Goal: Task Accomplishment & Management: Manage account settings

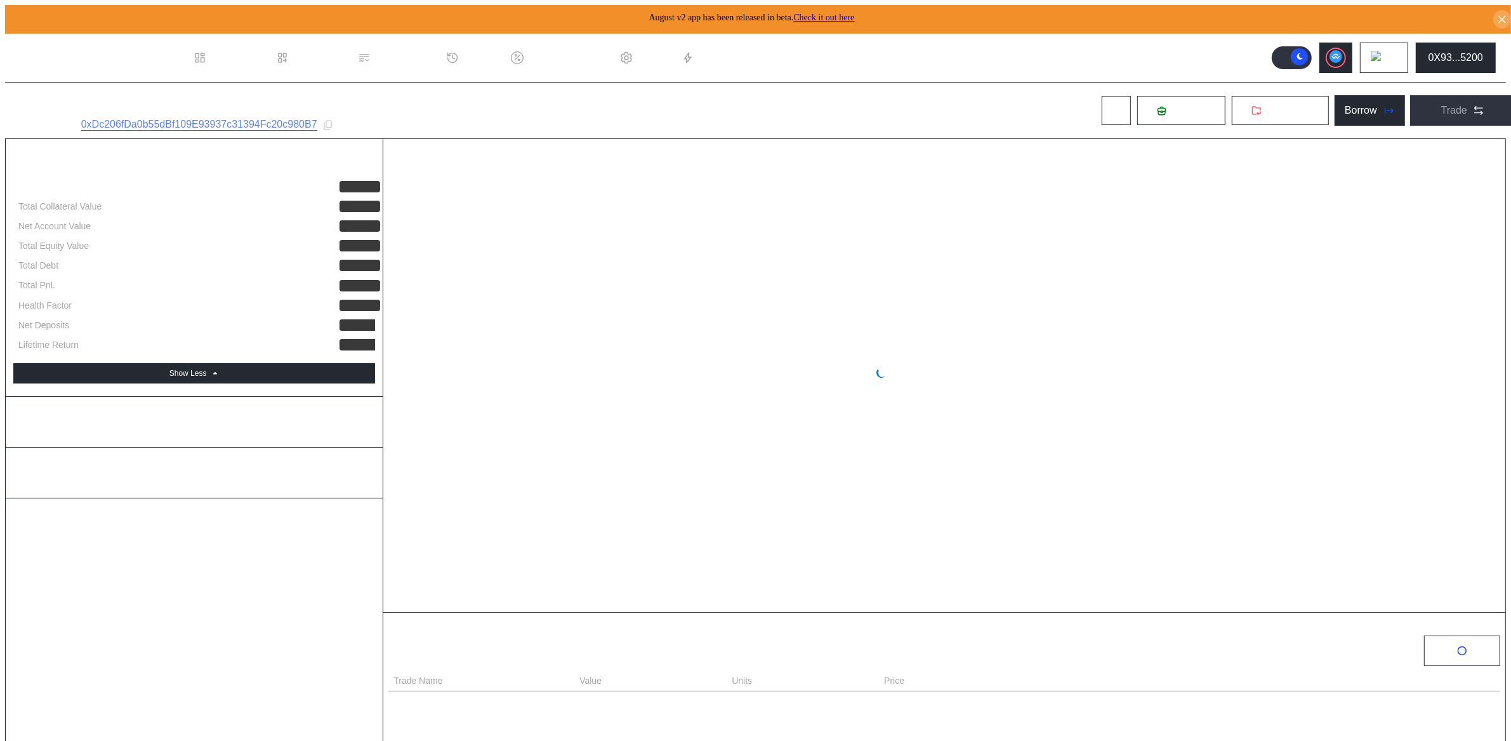
select select "*"
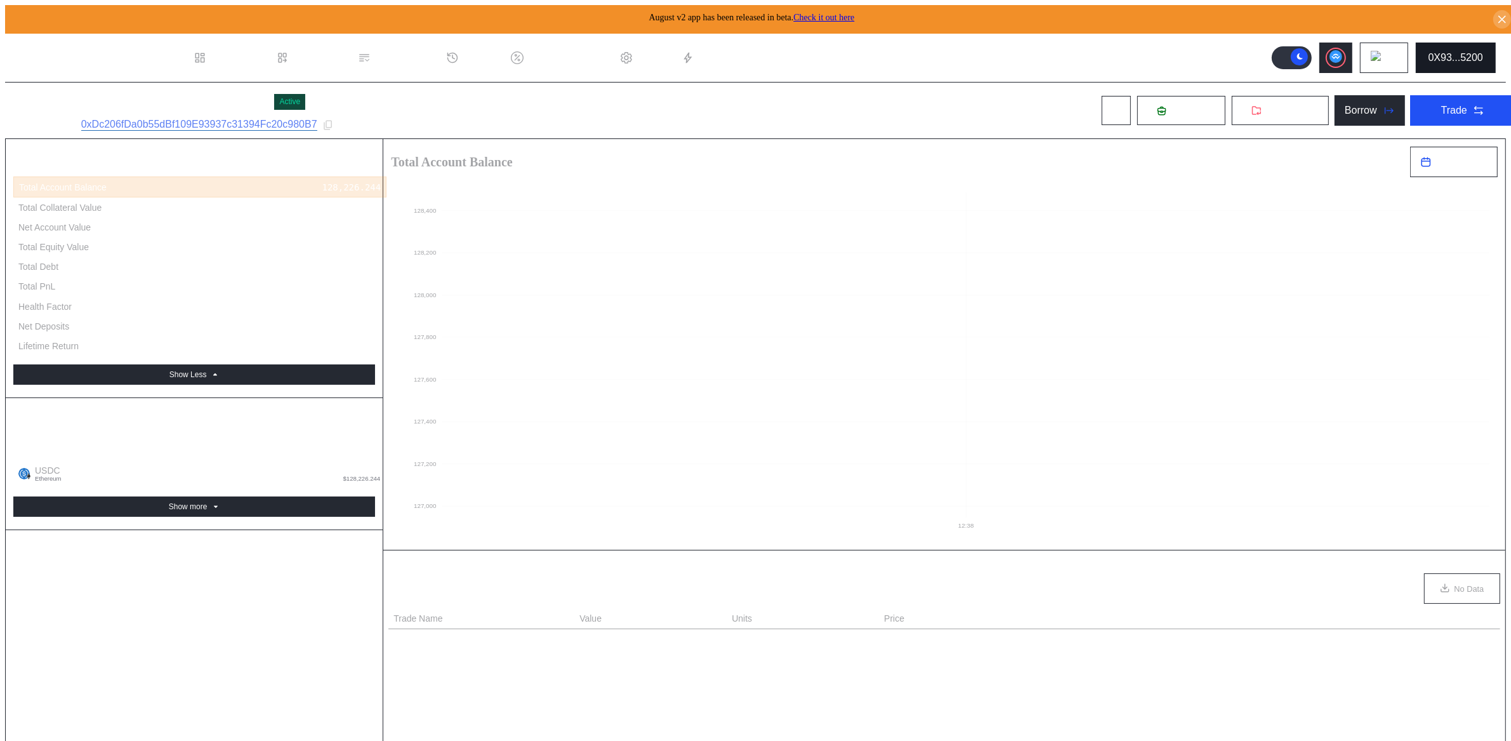
click at [1472, 57] on div "0X93...5200" at bounding box center [1456, 57] width 55 height 11
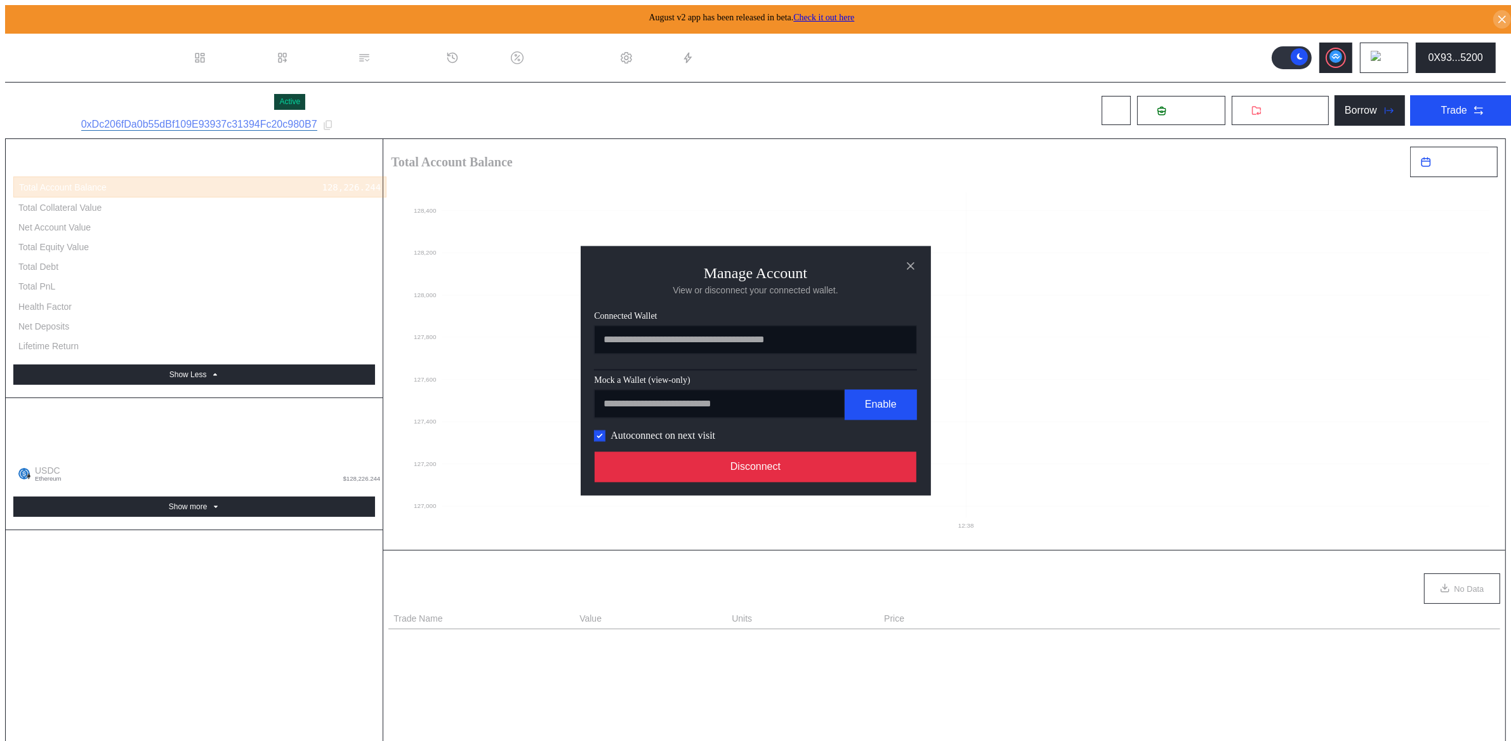
click at [745, 482] on button "Disconnect" at bounding box center [756, 466] width 322 height 30
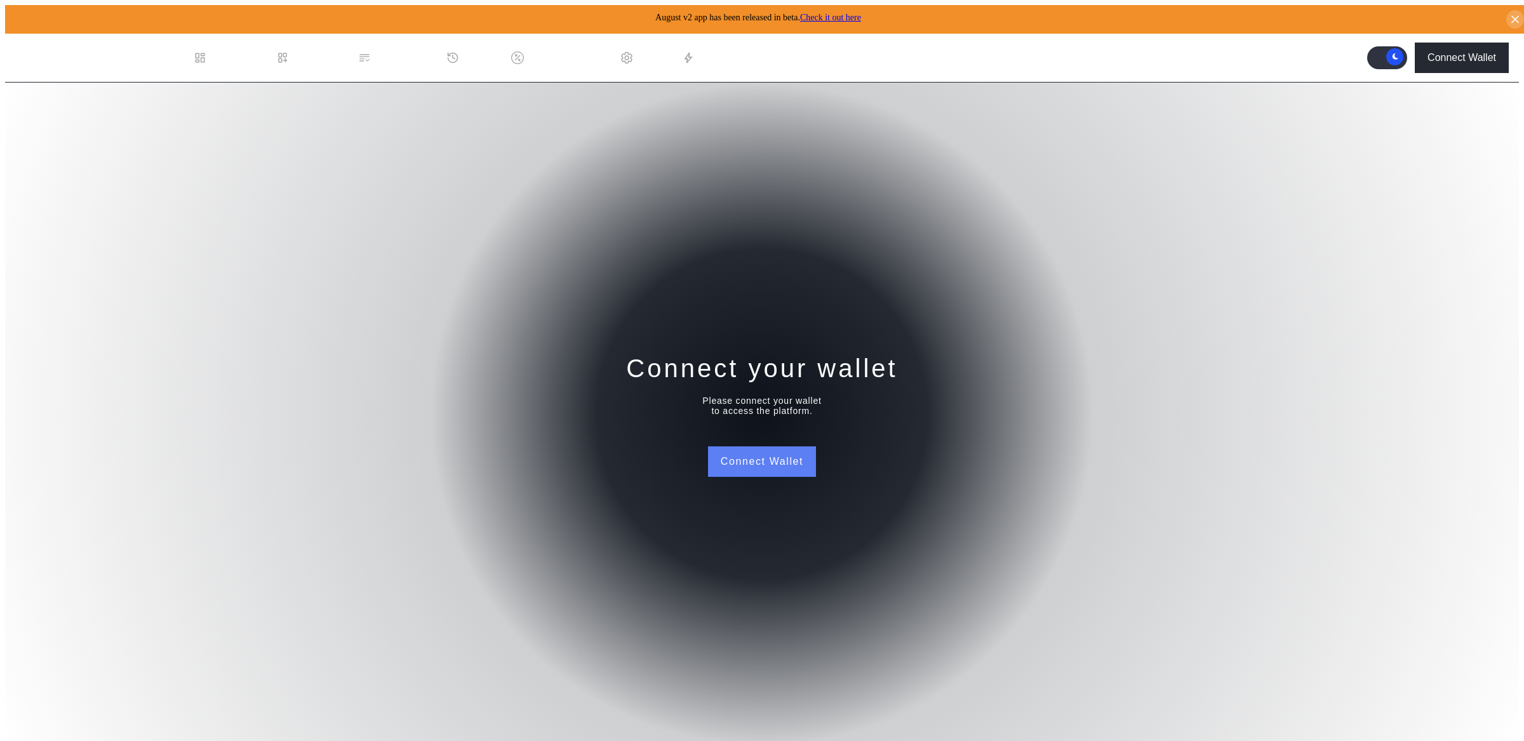
click at [759, 466] on button "Connect Wallet" at bounding box center [762, 461] width 108 height 30
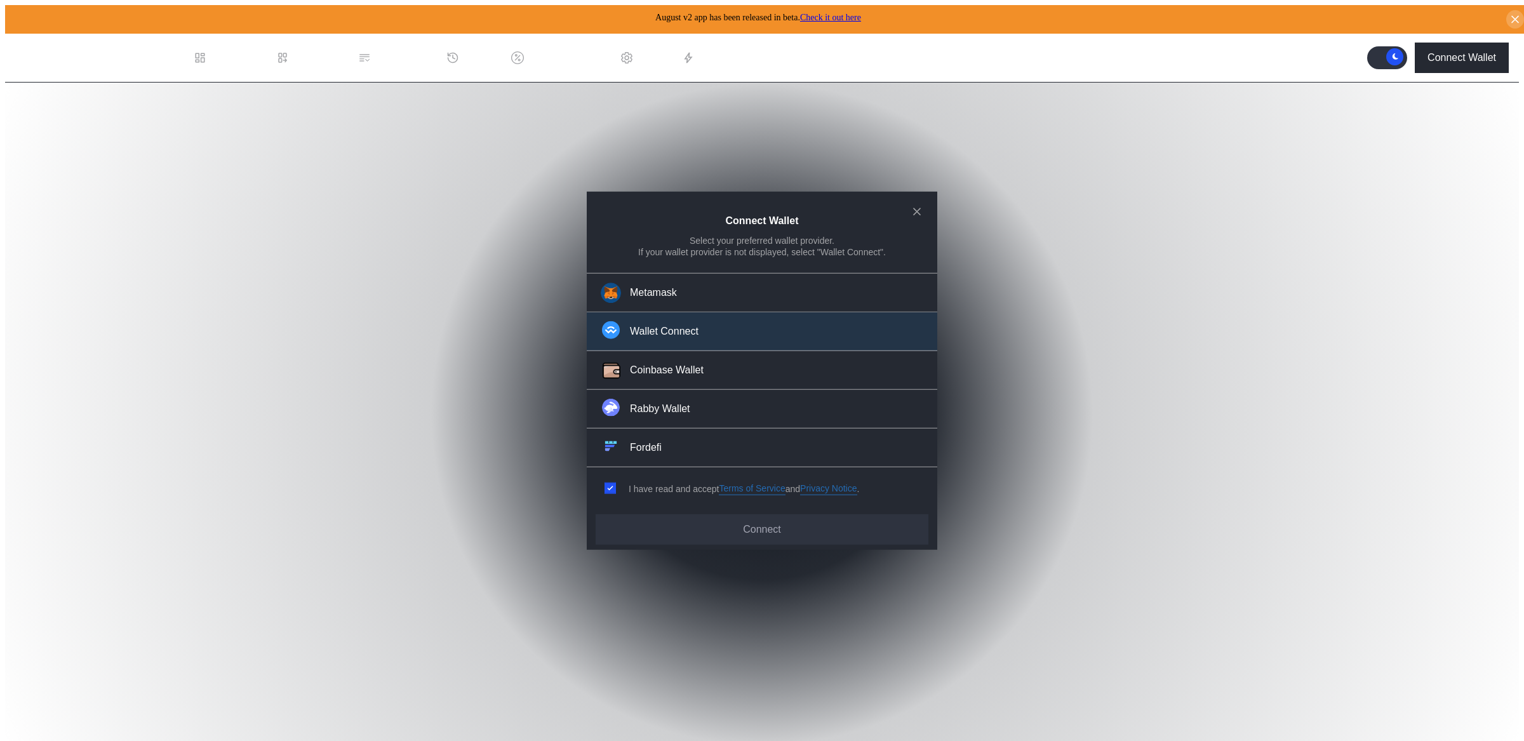
click at [702, 335] on button "Wallet Connect" at bounding box center [762, 331] width 350 height 39
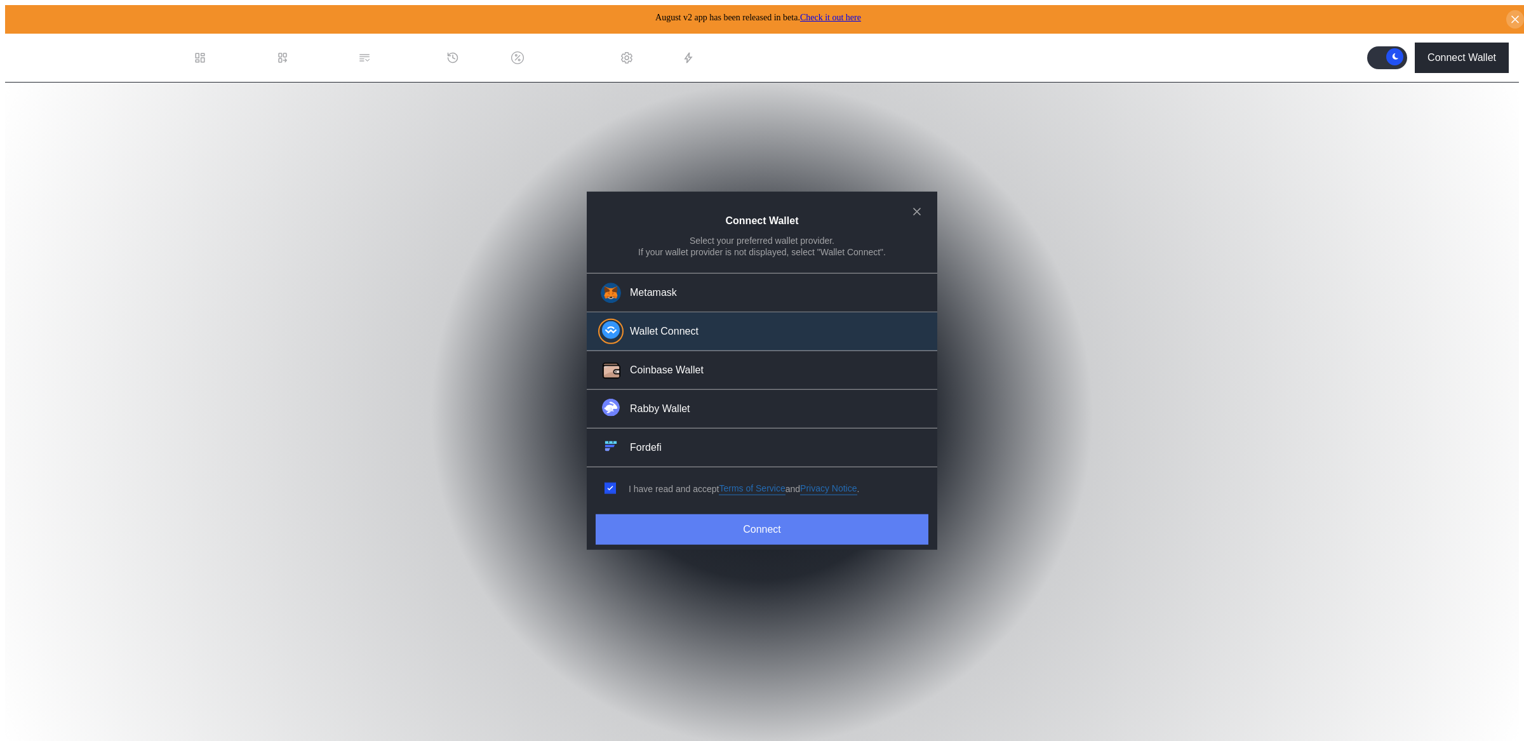
click at [668, 530] on button "Connect" at bounding box center [761, 529] width 333 height 30
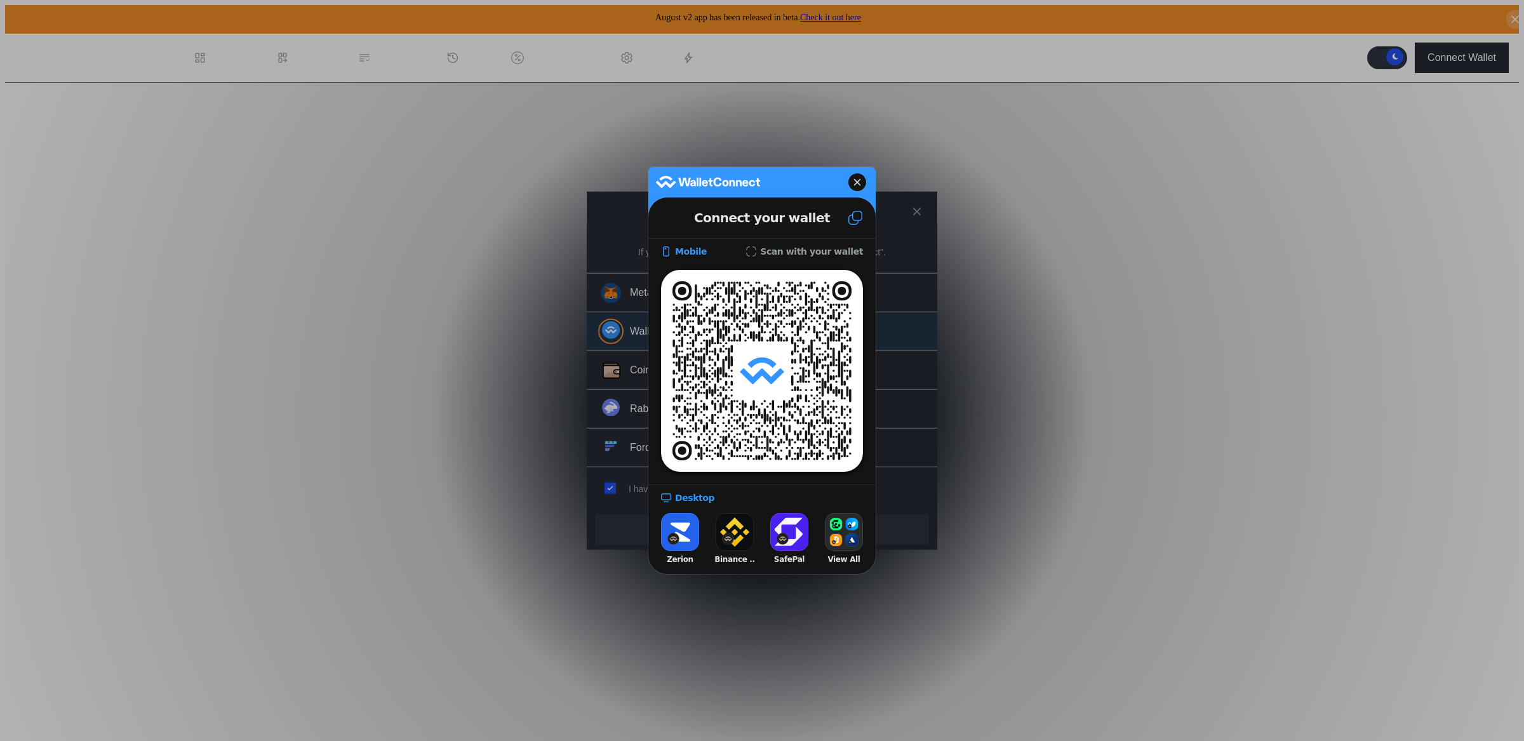
drag, startPoint x: 857, startPoint y: 227, endPoint x: 853, endPoint y: 220, distance: 7.4
click at [857, 227] on button at bounding box center [855, 218] width 41 height 34
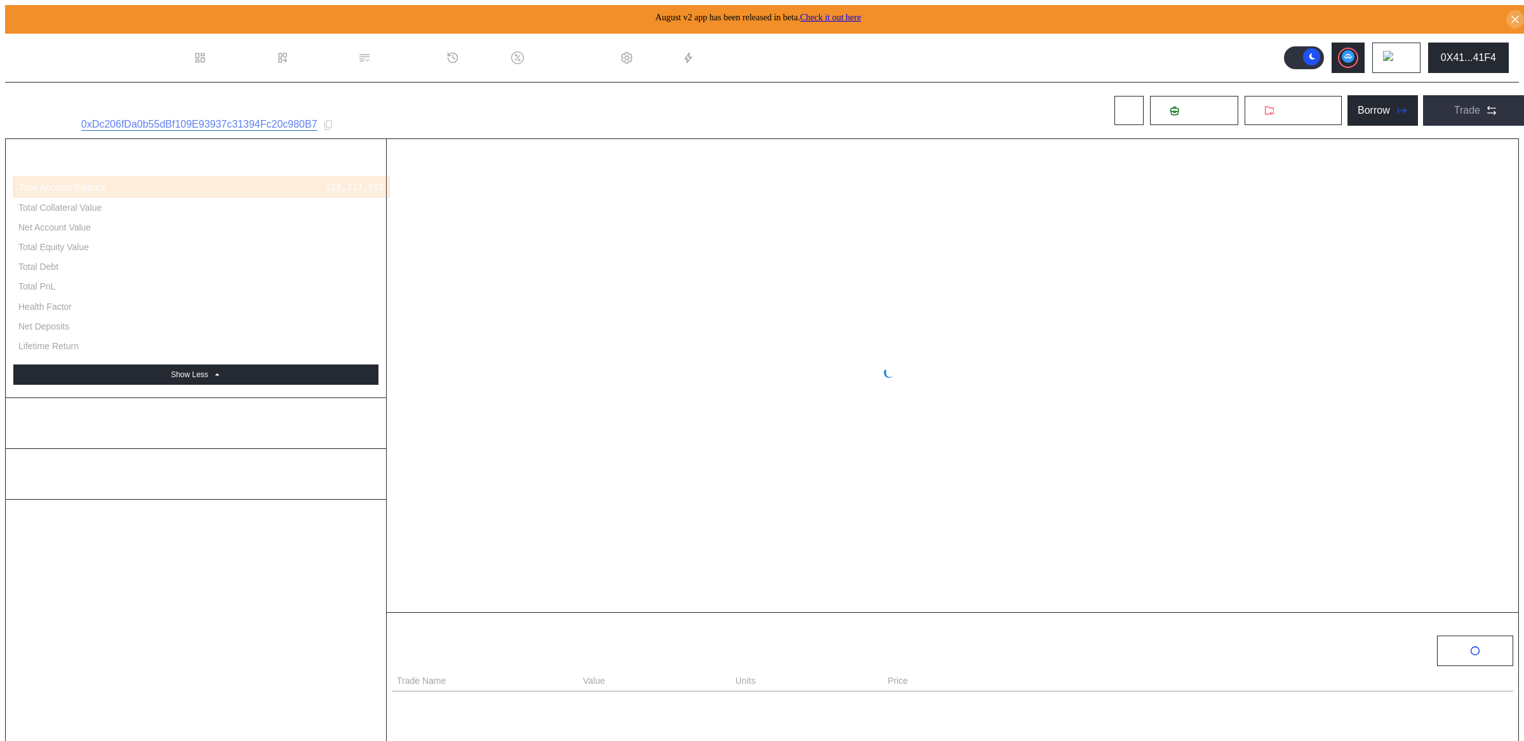
select select "*"
